Goal: Information Seeking & Learning: Learn about a topic

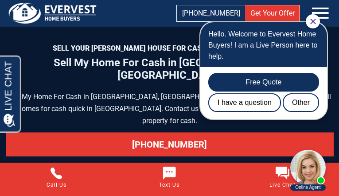
scroll to position [4716, 0]
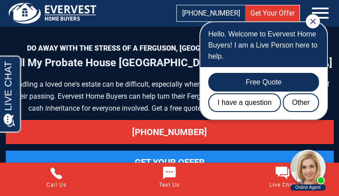
scroll to position [4456, 0]
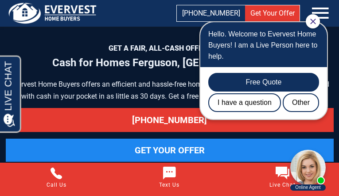
scroll to position [4226, 0]
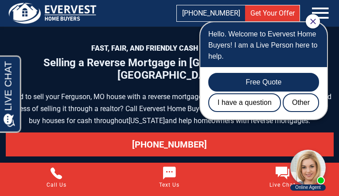
scroll to position [4659, 0]
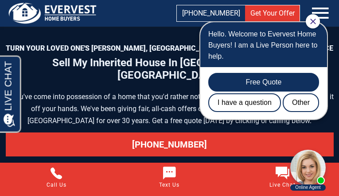
scroll to position [4954, 0]
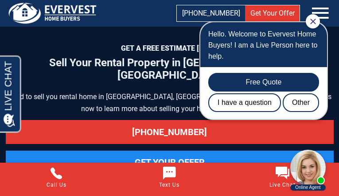
scroll to position [4331, 0]
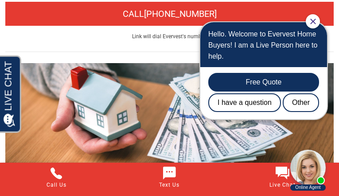
scroll to position [5236, 0]
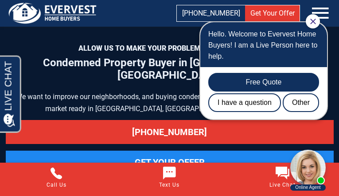
scroll to position [4615, 0]
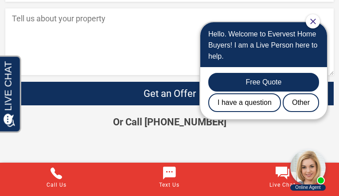
scroll to position [3318, 0]
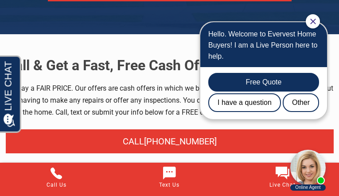
scroll to position [4032, 0]
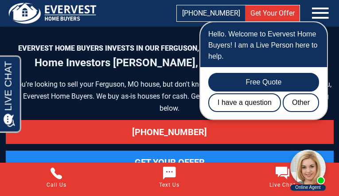
scroll to position [4887, 0]
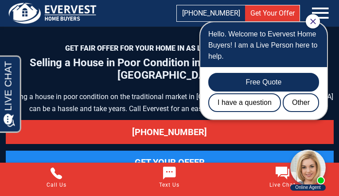
scroll to position [5303, 0]
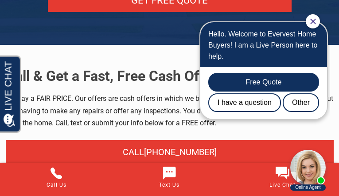
scroll to position [4926, 0]
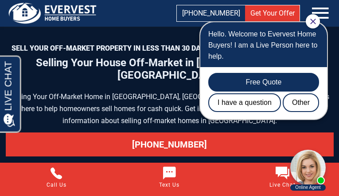
scroll to position [5426, 0]
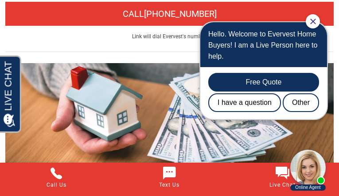
scroll to position [5236, 0]
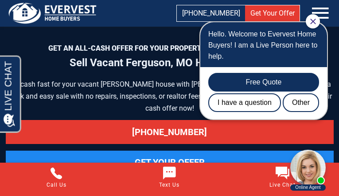
scroll to position [4374, 0]
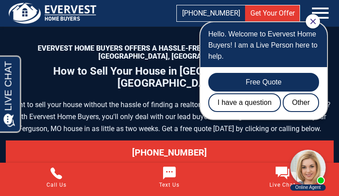
scroll to position [4719, 0]
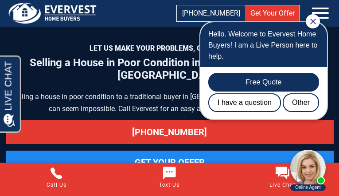
scroll to position [5004, 0]
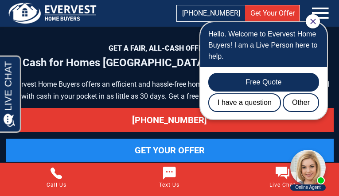
scroll to position [3870, 0]
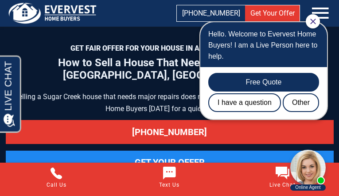
scroll to position [4654, 0]
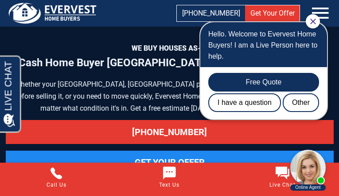
scroll to position [4288, 0]
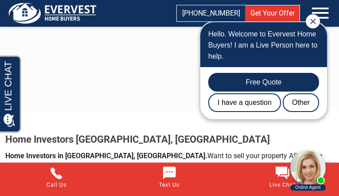
scroll to position [1961, 0]
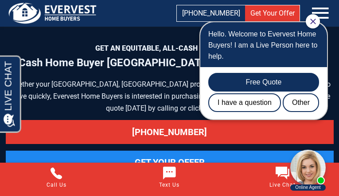
scroll to position [4312, 0]
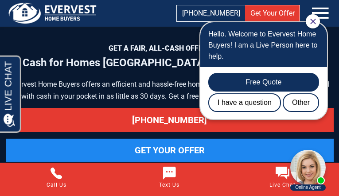
scroll to position [3882, 0]
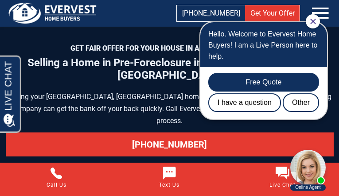
scroll to position [4804, 0]
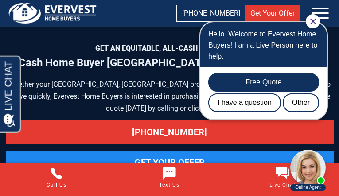
scroll to position [4312, 0]
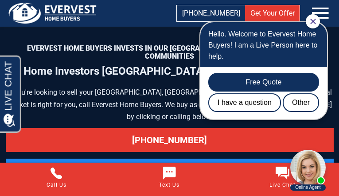
scroll to position [4518, 0]
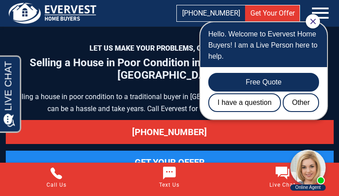
scroll to position [5008, 0]
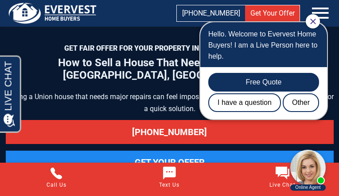
scroll to position [4961, 0]
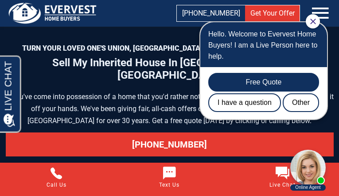
scroll to position [4930, 0]
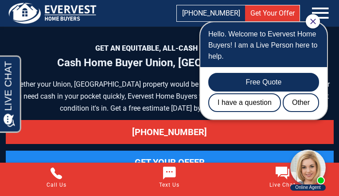
scroll to position [5271, 0]
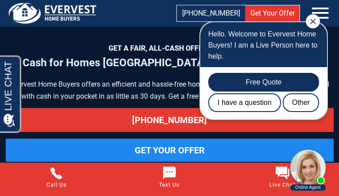
scroll to position [4226, 0]
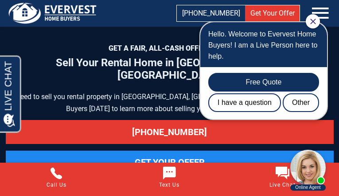
scroll to position [4342, 0]
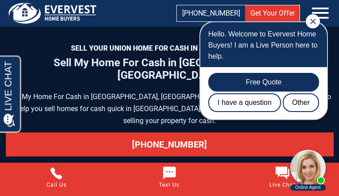
scroll to position [4726, 0]
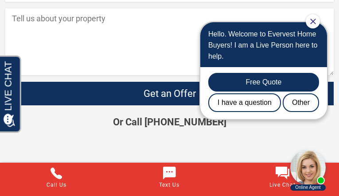
scroll to position [3297, 0]
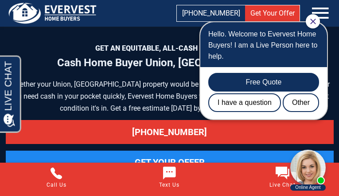
scroll to position [5271, 0]
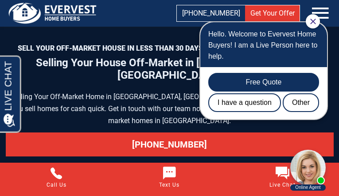
scroll to position [5411, 0]
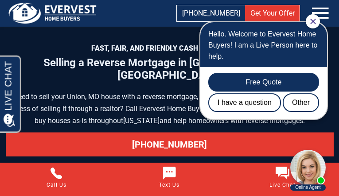
scroll to position [4689, 0]
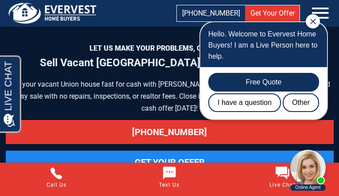
scroll to position [4360, 0]
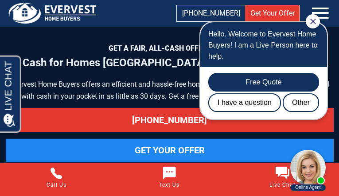
scroll to position [4226, 0]
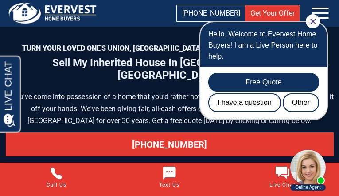
scroll to position [4930, 0]
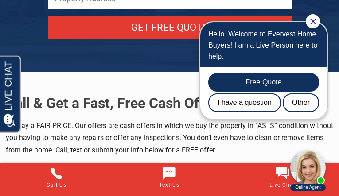
scroll to position [5338, 0]
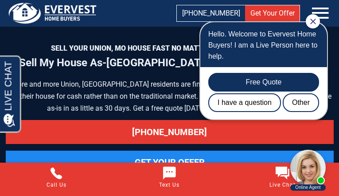
scroll to position [4044, 0]
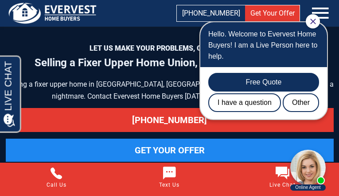
scroll to position [4265, 0]
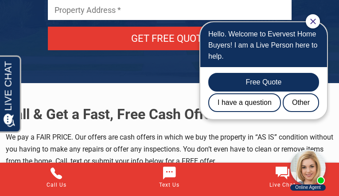
scroll to position [5148, 0]
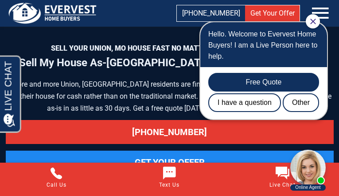
scroll to position [4044, 0]
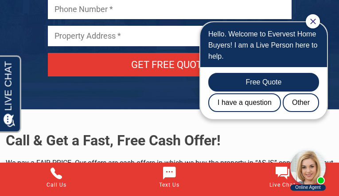
scroll to position [4324, 0]
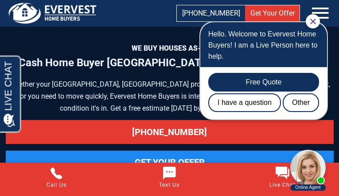
scroll to position [4324, 0]
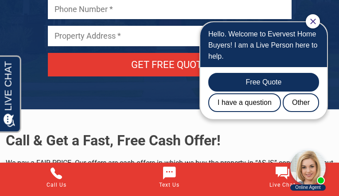
scroll to position [4324, 0]
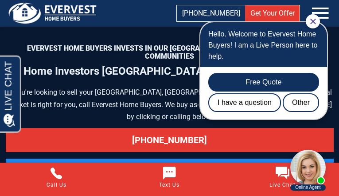
scroll to position [4518, 0]
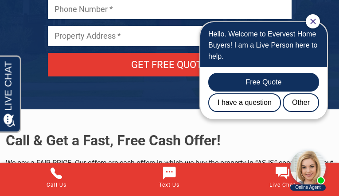
scroll to position [4324, 0]
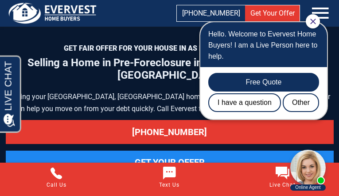
scroll to position [4793, 0]
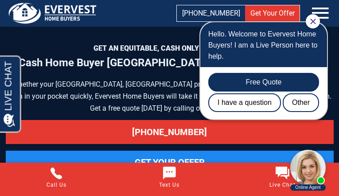
scroll to position [4277, 0]
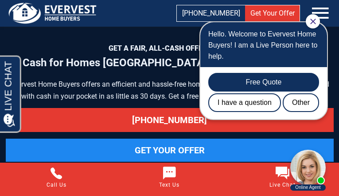
scroll to position [3870, 0]
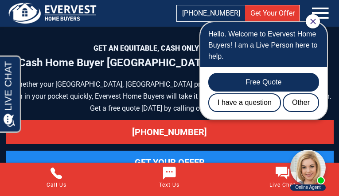
scroll to position [4277, 0]
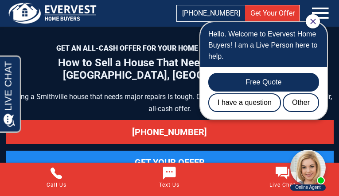
scroll to position [4640, 0]
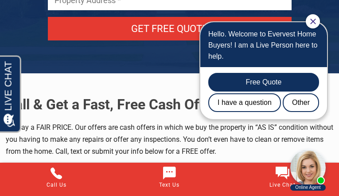
scroll to position [4970, 0]
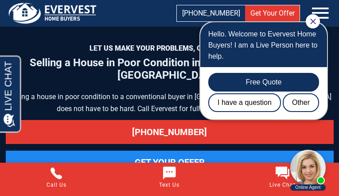
scroll to position [4971, 0]
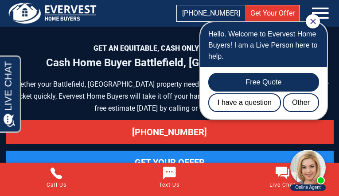
scroll to position [4276, 0]
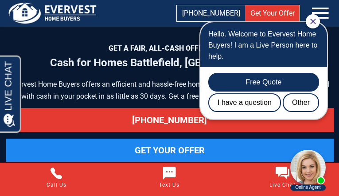
scroll to position [3857, 0]
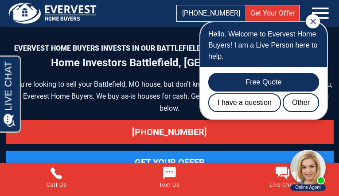
scroll to position [4494, 0]
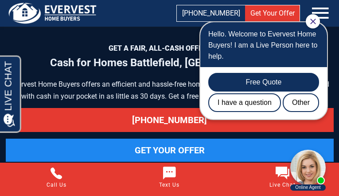
scroll to position [3857, 0]
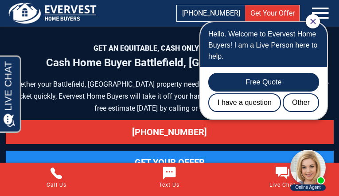
scroll to position [4276, 0]
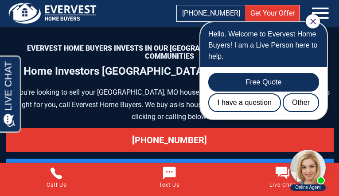
scroll to position [4875, 0]
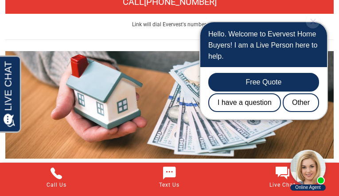
scroll to position [5319, 0]
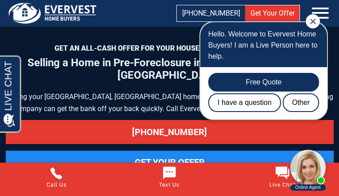
scroll to position [5162, 0]
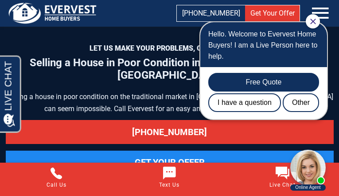
scroll to position [5351, 0]
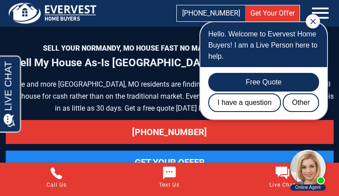
scroll to position [3996, 0]
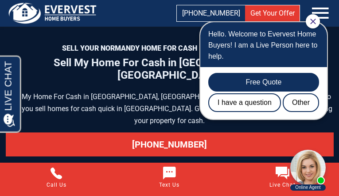
scroll to position [4704, 0]
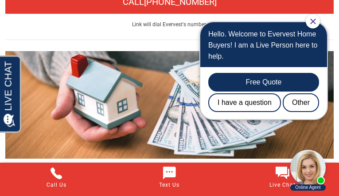
scroll to position [5319, 0]
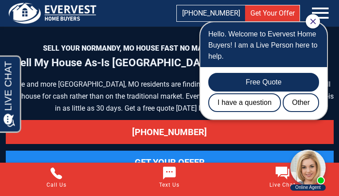
scroll to position [3996, 0]
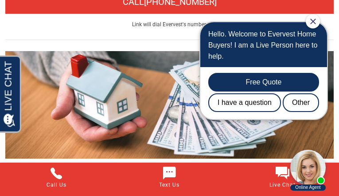
scroll to position [5319, 0]
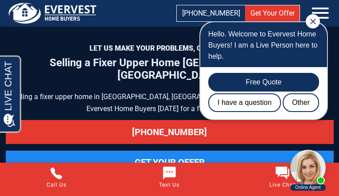
scroll to position [4288, 0]
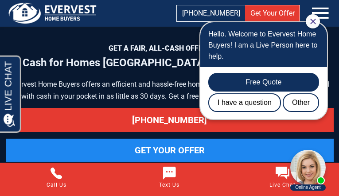
scroll to position [4214, 0]
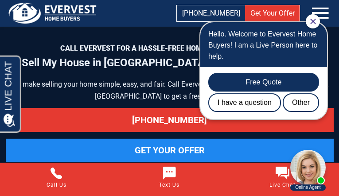
scroll to position [4681, 0]
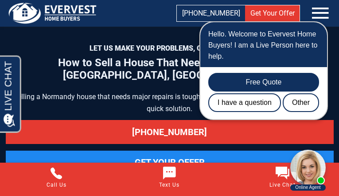
scroll to position [4983, 0]
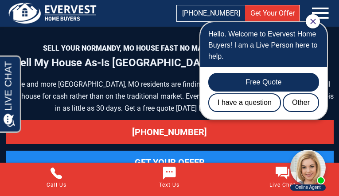
scroll to position [3996, 0]
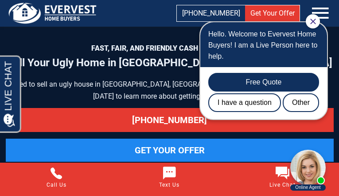
scroll to position [4938, 0]
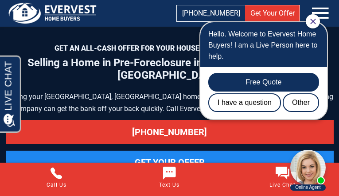
scroll to position [5162, 0]
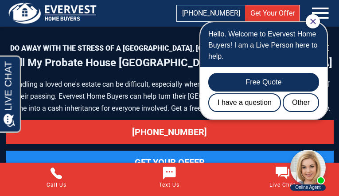
scroll to position [4432, 0]
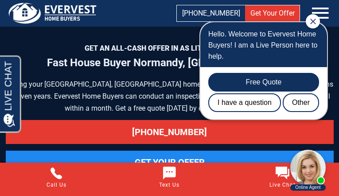
scroll to position [4157, 0]
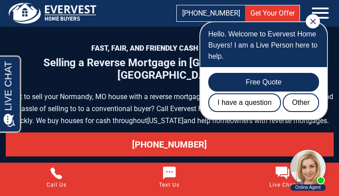
scroll to position [4713, 0]
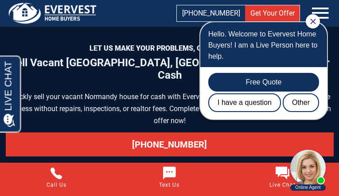
scroll to position [4395, 0]
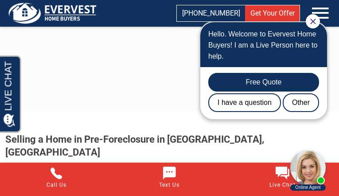
scroll to position [2201, 0]
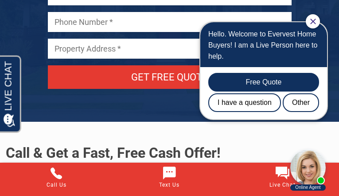
scroll to position [4313, 0]
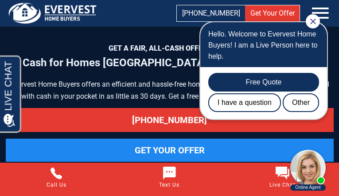
scroll to position [3870, 0]
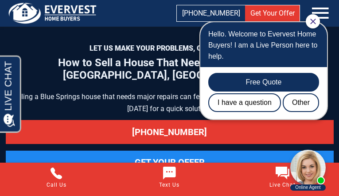
scroll to position [4619, 0]
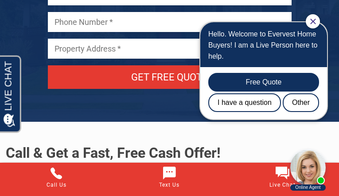
scroll to position [4313, 0]
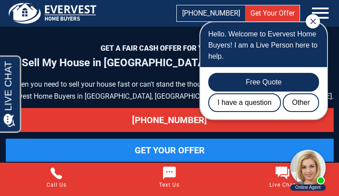
scroll to position [4681, 0]
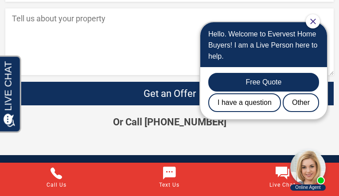
scroll to position [3330, 0]
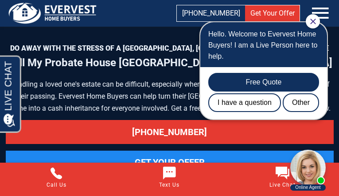
scroll to position [4431, 0]
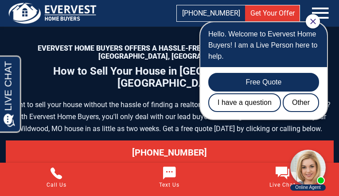
scroll to position [4762, 0]
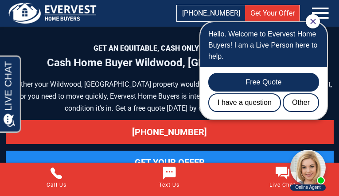
scroll to position [5269, 0]
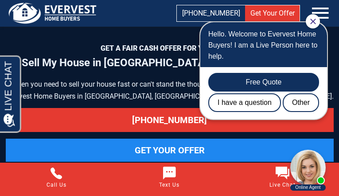
scroll to position [4681, 0]
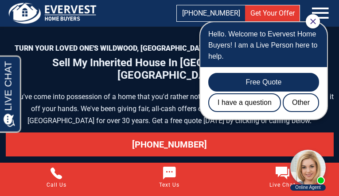
scroll to position [4956, 0]
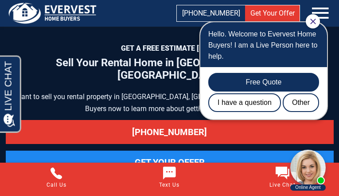
scroll to position [4342, 0]
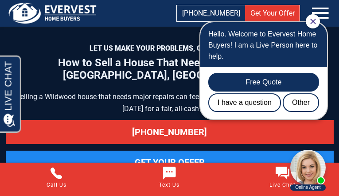
scroll to position [5032, 0]
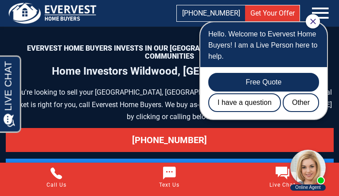
scroll to position [4887, 0]
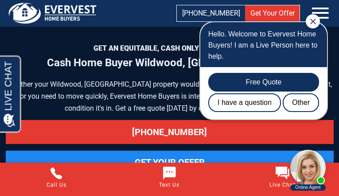
scroll to position [5269, 0]
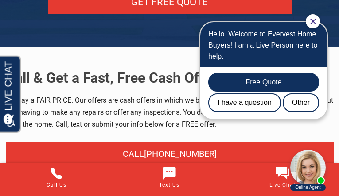
scroll to position [5186, 0]
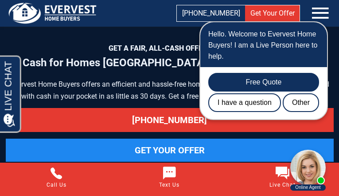
scroll to position [4251, 0]
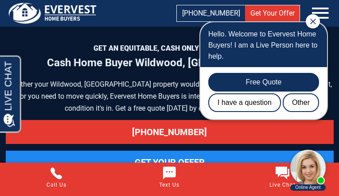
scroll to position [5269, 0]
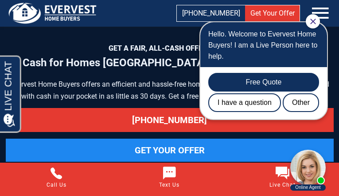
scroll to position [4251, 0]
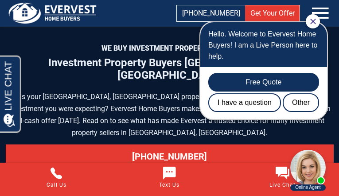
scroll to position [4425, 0]
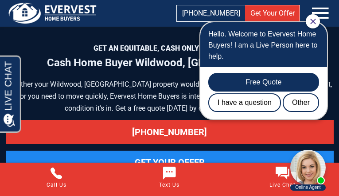
scroll to position [5269, 0]
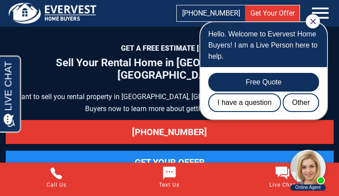
scroll to position [4342, 0]
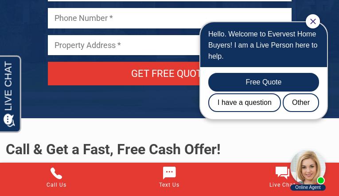
scroll to position [4317, 0]
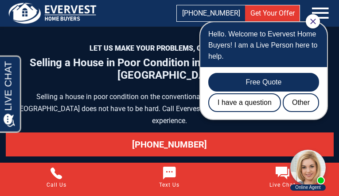
scroll to position [4956, 0]
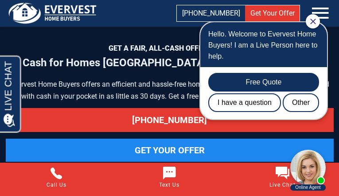
scroll to position [3870, 0]
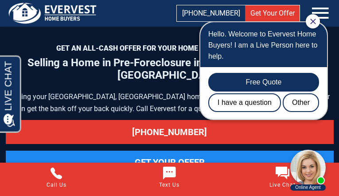
scroll to position [4824, 0]
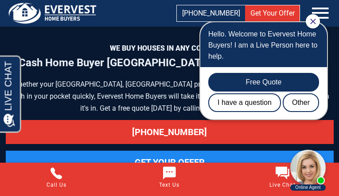
scroll to position [4300, 0]
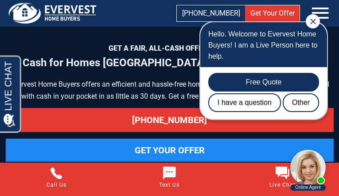
scroll to position [4214, 0]
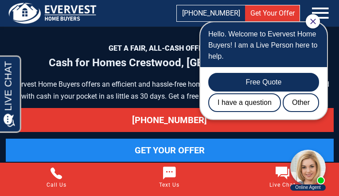
scroll to position [4214, 0]
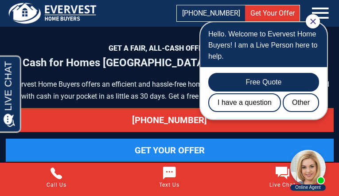
scroll to position [4239, 0]
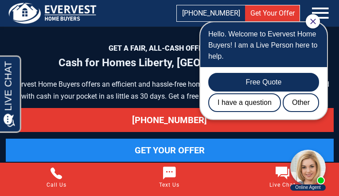
scroll to position [3870, 0]
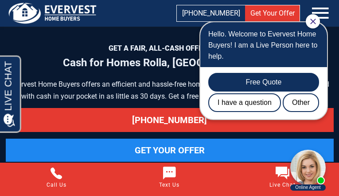
scroll to position [3845, 0]
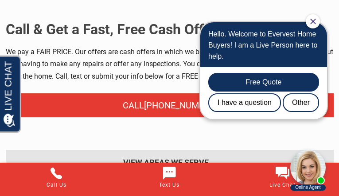
scroll to position [3894, 0]
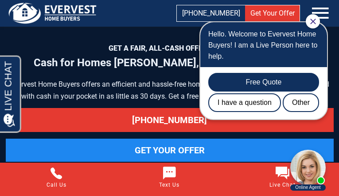
scroll to position [4239, 0]
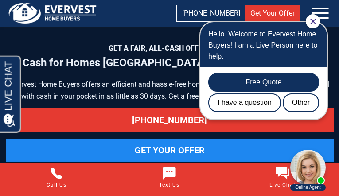
scroll to position [3882, 0]
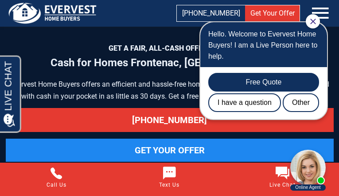
scroll to position [4214, 0]
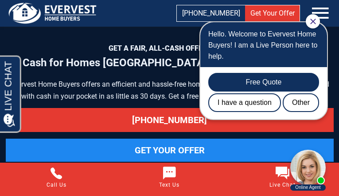
scroll to position [4251, 0]
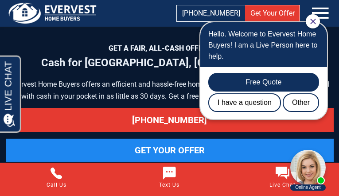
scroll to position [3870, 0]
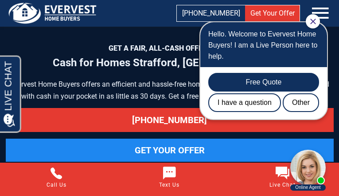
scroll to position [3857, 0]
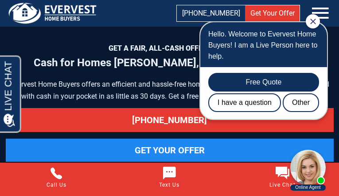
scroll to position [3857, 0]
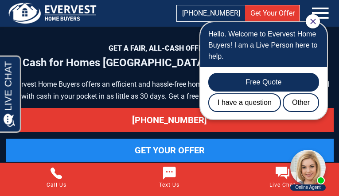
scroll to position [3845, 0]
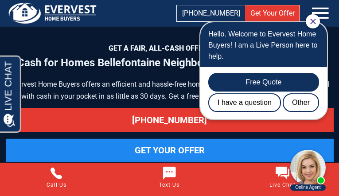
scroll to position [4239, 0]
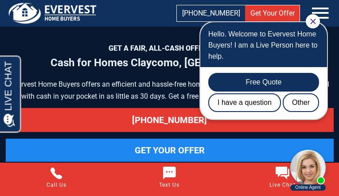
scroll to position [3882, 0]
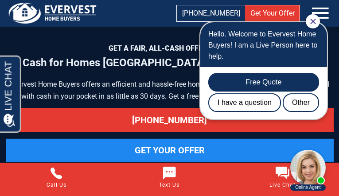
scroll to position [4215, 0]
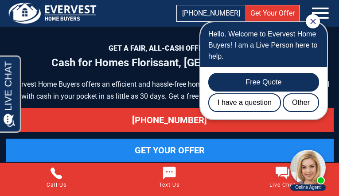
scroll to position [4226, 0]
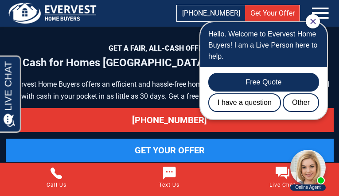
scroll to position [4251, 0]
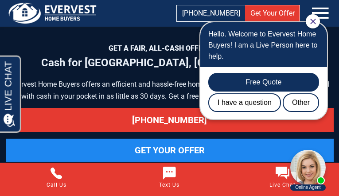
scroll to position [4239, 0]
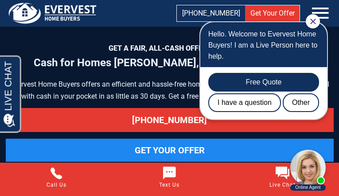
scroll to position [4214, 0]
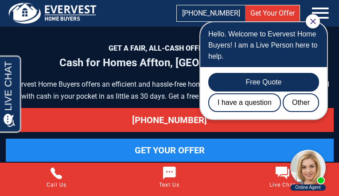
scroll to position [4216, 0]
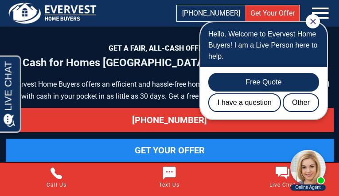
scroll to position [4239, 0]
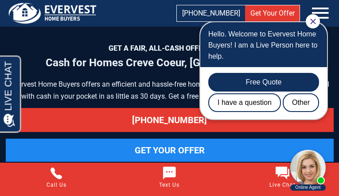
scroll to position [4239, 0]
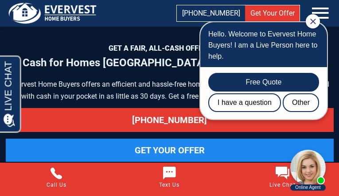
scroll to position [4239, 0]
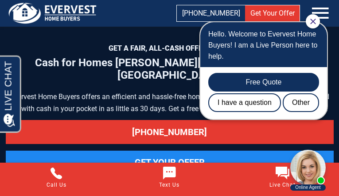
scroll to position [4251, 0]
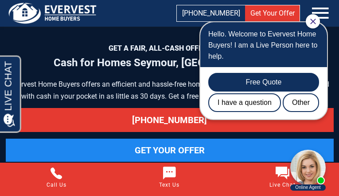
scroll to position [3870, 0]
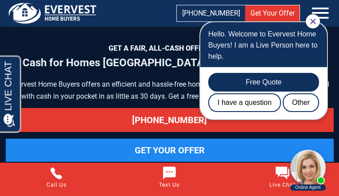
scroll to position [4239, 0]
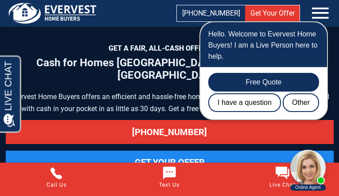
scroll to position [4214, 0]
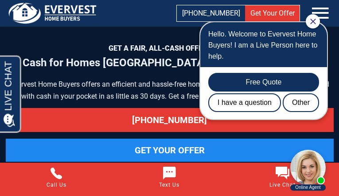
scroll to position [4251, 0]
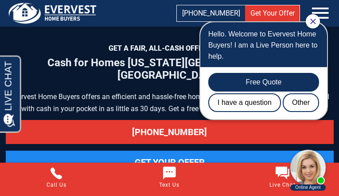
scroll to position [3870, 0]
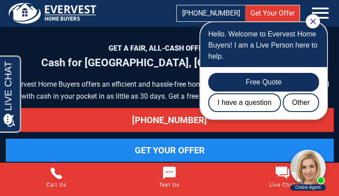
scroll to position [4251, 0]
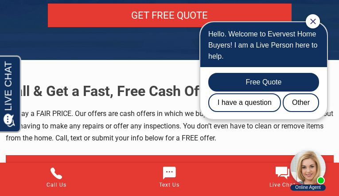
scroll to position [4251, 0]
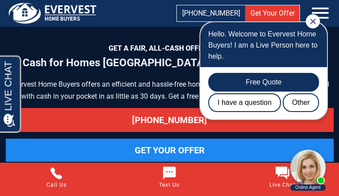
scroll to position [4214, 0]
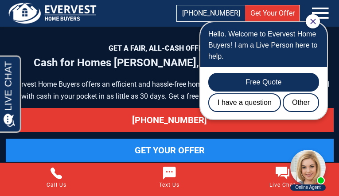
scroll to position [3857, 0]
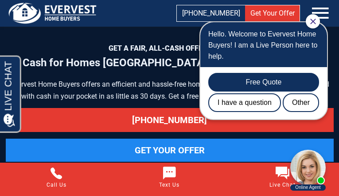
scroll to position [3882, 0]
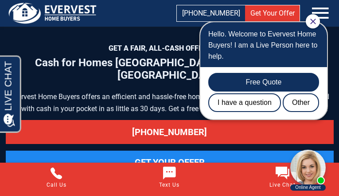
scroll to position [4251, 0]
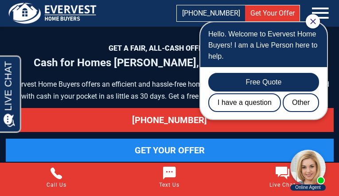
scroll to position [3882, 0]
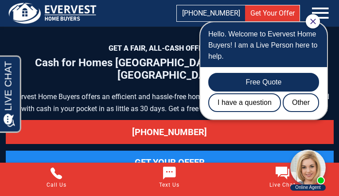
scroll to position [4214, 0]
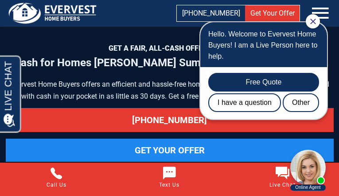
scroll to position [3882, 0]
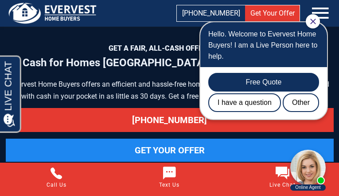
scroll to position [4251, 0]
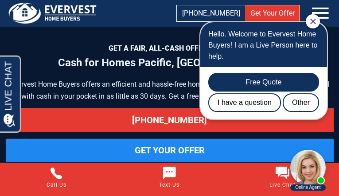
scroll to position [4214, 0]
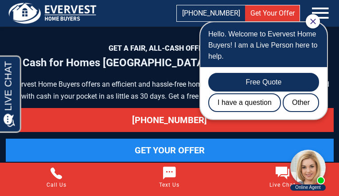
scroll to position [3906, 0]
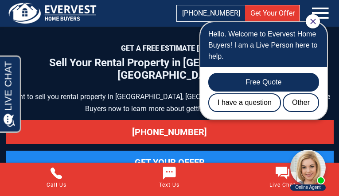
scroll to position [4342, 0]
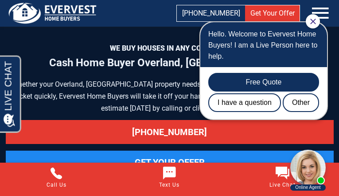
scroll to position [5298, 0]
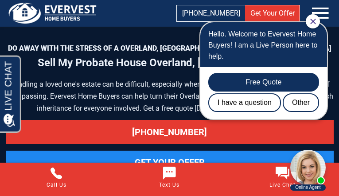
scroll to position [4431, 0]
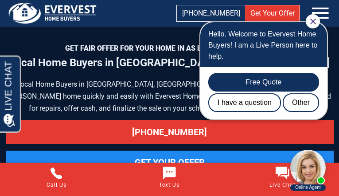
scroll to position [3745, 0]
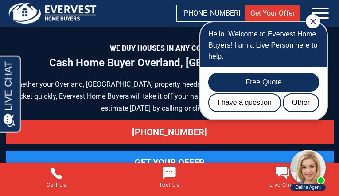
scroll to position [5298, 0]
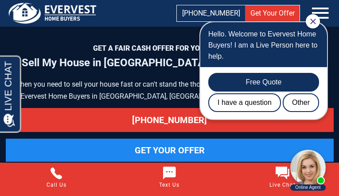
scroll to position [4681, 0]
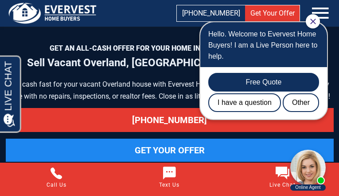
scroll to position [4406, 0]
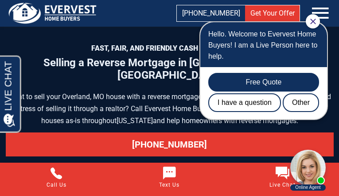
scroll to position [4689, 0]
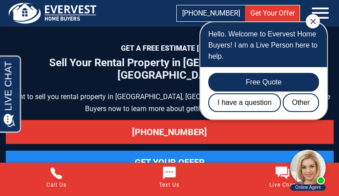
scroll to position [4342, 0]
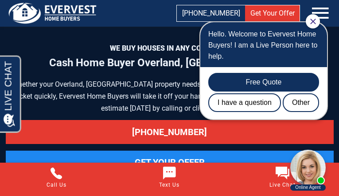
scroll to position [5298, 0]
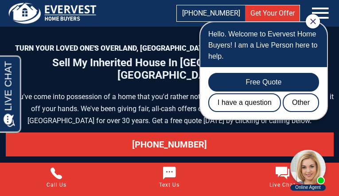
scroll to position [4966, 0]
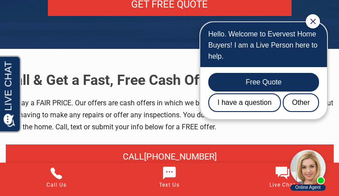
scroll to position [5327, 0]
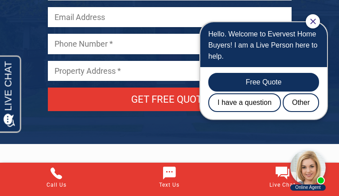
scroll to position [4649, 0]
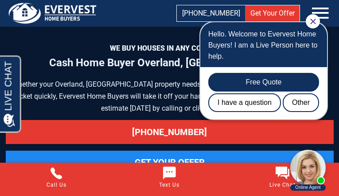
scroll to position [5298, 0]
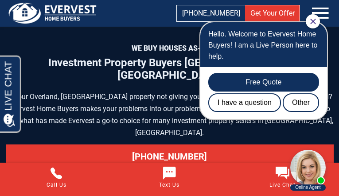
scroll to position [4423, 0]
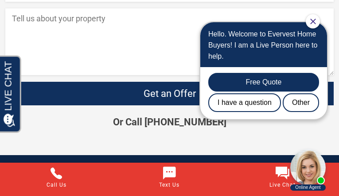
scroll to position [3330, 0]
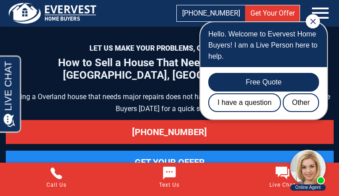
scroll to position [4971, 0]
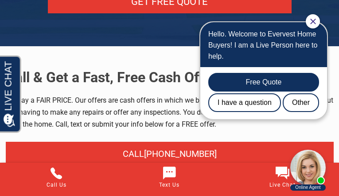
scroll to position [4032, 0]
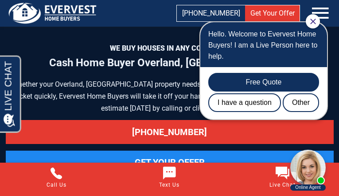
scroll to position [5298, 0]
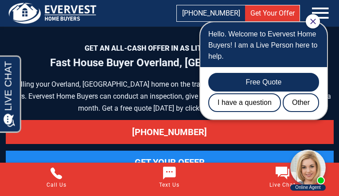
scroll to position [4169, 0]
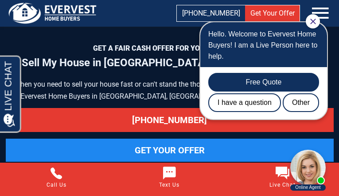
scroll to position [4681, 0]
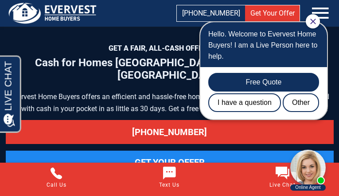
scroll to position [4214, 0]
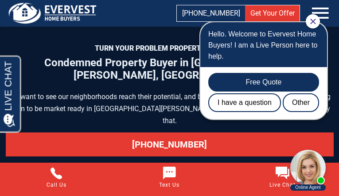
scroll to position [4639, 0]
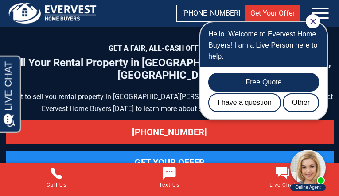
scroll to position [4331, 0]
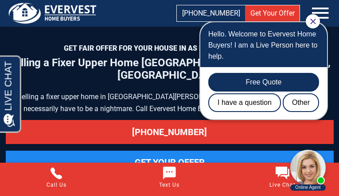
scroll to position [4265, 0]
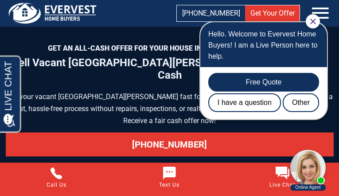
scroll to position [4362, 0]
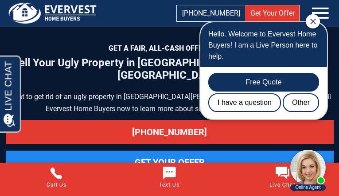
scroll to position [4927, 0]
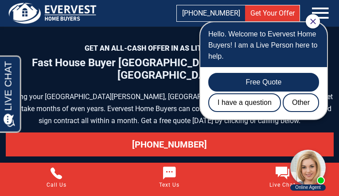
scroll to position [4193, 0]
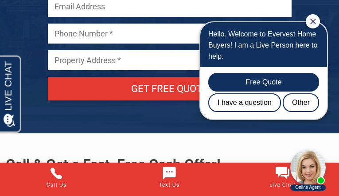
scroll to position [5261, 0]
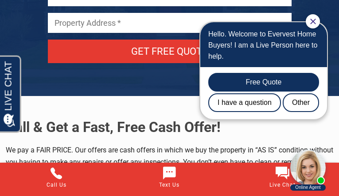
scroll to position [4435, 0]
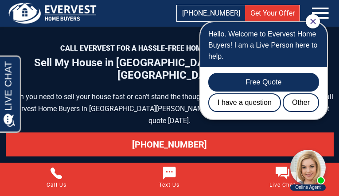
scroll to position [4681, 0]
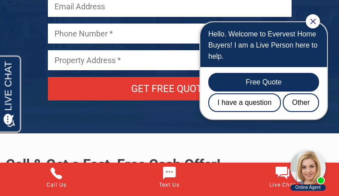
scroll to position [5261, 0]
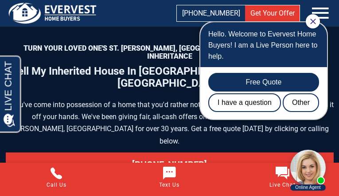
scroll to position [4929, 0]
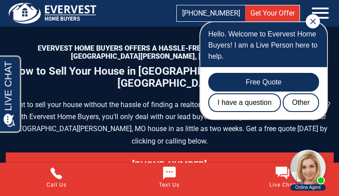
scroll to position [4707, 0]
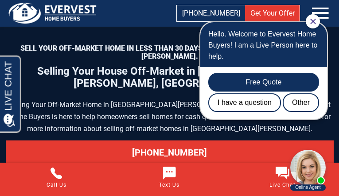
scroll to position [5458, 0]
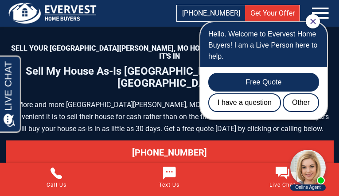
scroll to position [4008, 0]
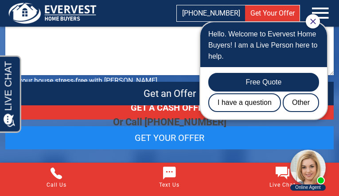
scroll to position [3344, 0]
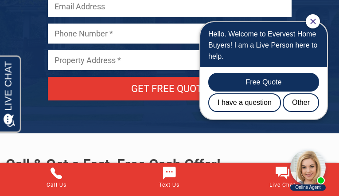
scroll to position [5261, 0]
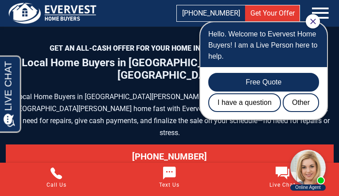
scroll to position [3736, 0]
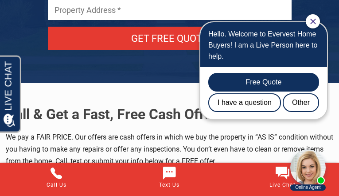
scroll to position [5376, 0]
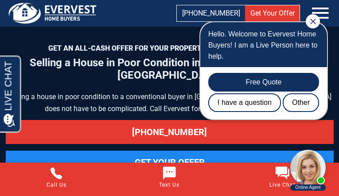
scroll to position [4982, 0]
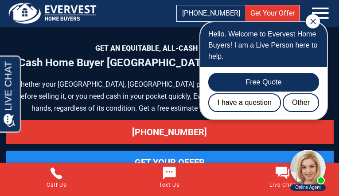
scroll to position [4288, 0]
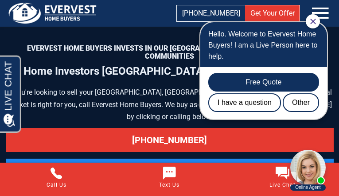
scroll to position [4506, 0]
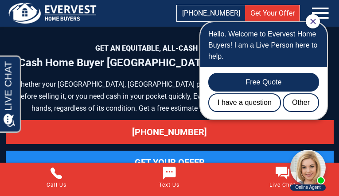
scroll to position [4288, 0]
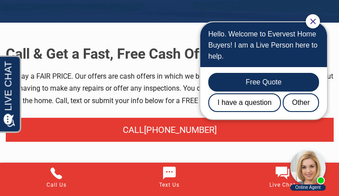
scroll to position [4678, 0]
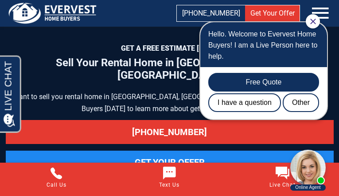
scroll to position [4320, 0]
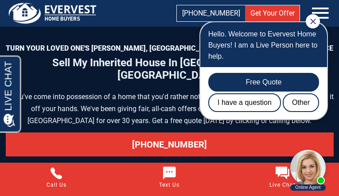
scroll to position [4965, 0]
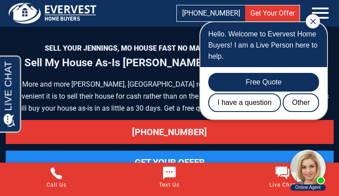
scroll to position [4020, 0]
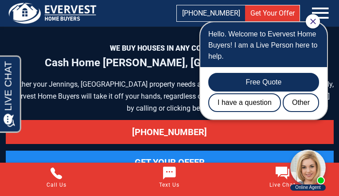
scroll to position [5234, 0]
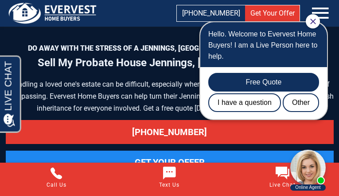
scroll to position [4431, 0]
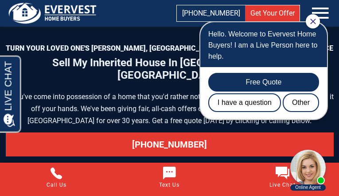
scroll to position [4965, 0]
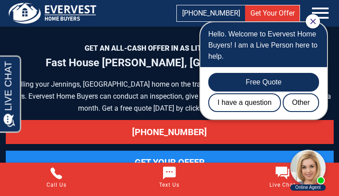
scroll to position [4193, 0]
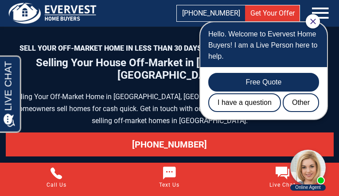
scroll to position [5426, 0]
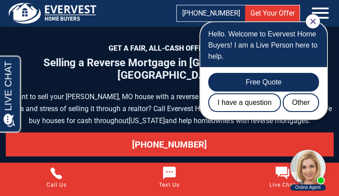
scroll to position [4690, 0]
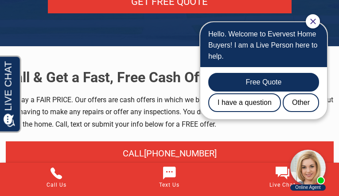
scroll to position [4717, 0]
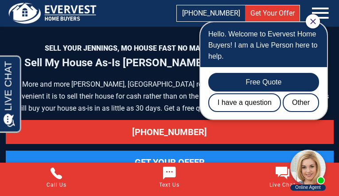
scroll to position [4020, 0]
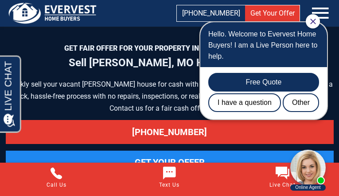
scroll to position [4372, 0]
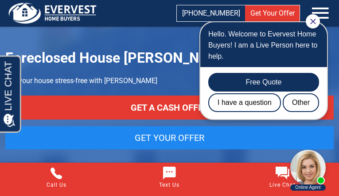
scroll to position [3318, 0]
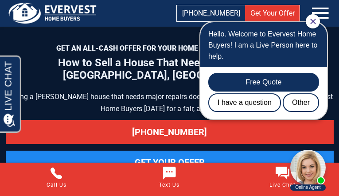
scroll to position [4973, 0]
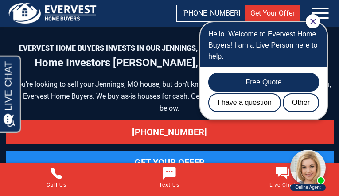
scroll to position [4875, 0]
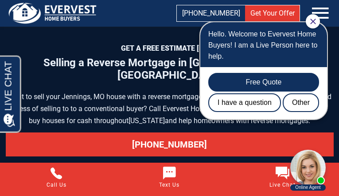
scroll to position [4657, 0]
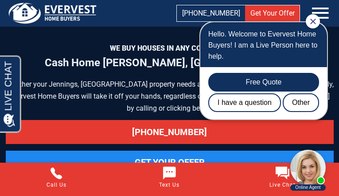
scroll to position [5234, 0]
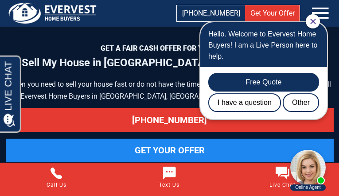
scroll to position [4681, 0]
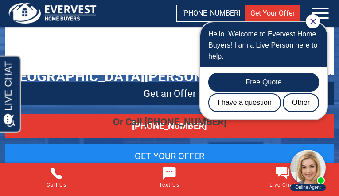
scroll to position [1578, 0]
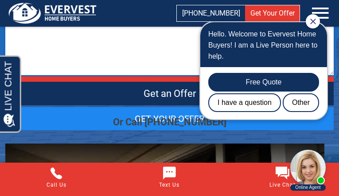
scroll to position [1438, 0]
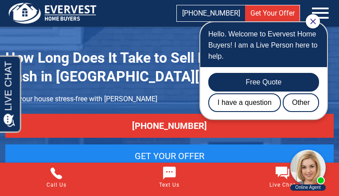
scroll to position [1594, 0]
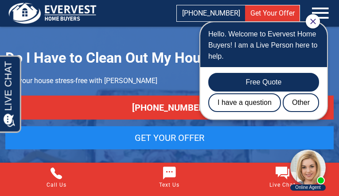
scroll to position [1281, 0]
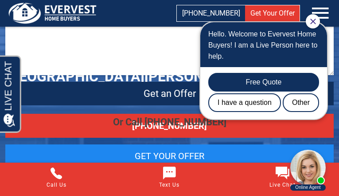
scroll to position [1680, 0]
